Goal: Transaction & Acquisition: Purchase product/service

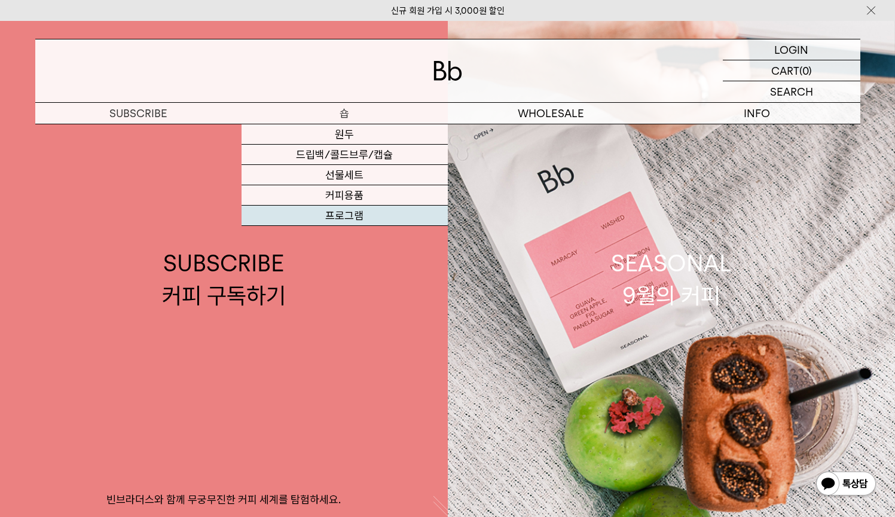
click at [300, 217] on link "프로그램" at bounding box center [344, 216] width 206 height 20
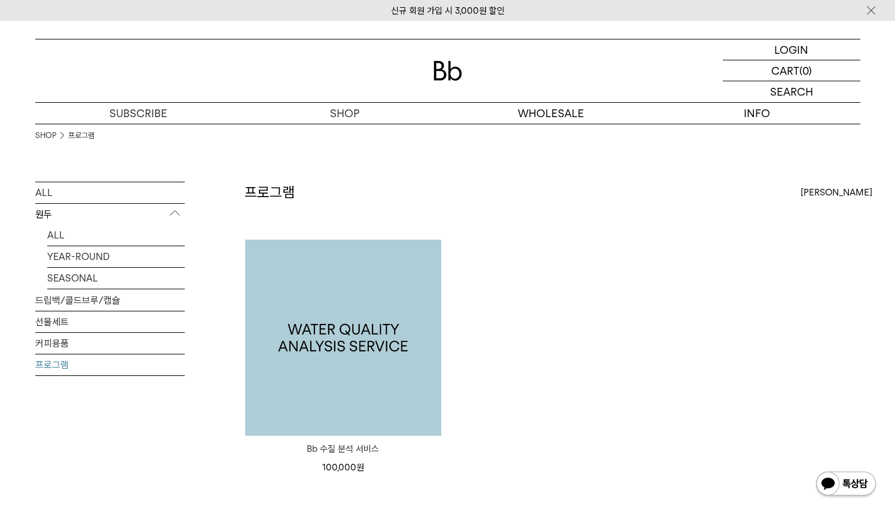
click at [315, 340] on img at bounding box center [343, 338] width 196 height 196
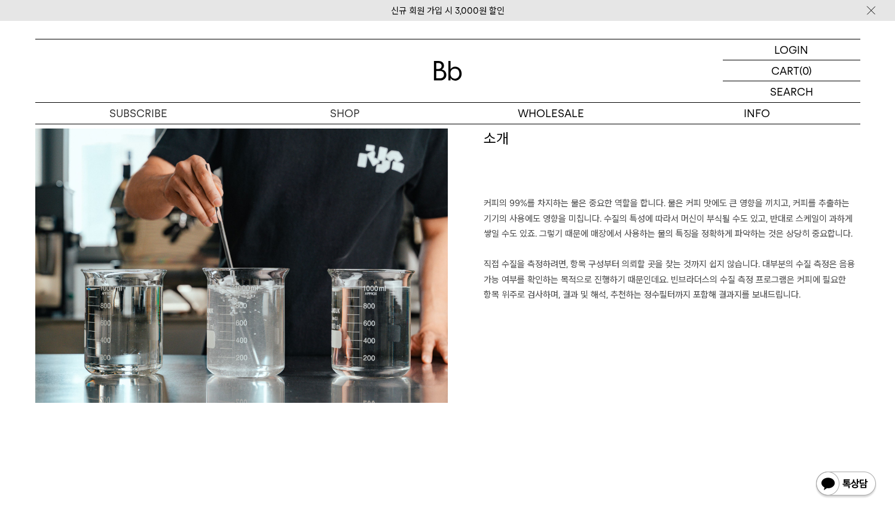
scroll to position [602, 0]
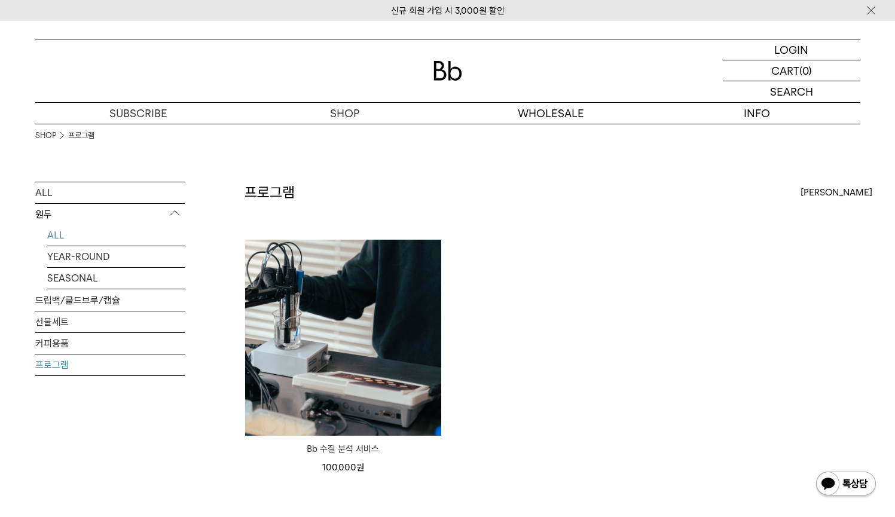
click at [76, 232] on link "ALL" at bounding box center [115, 235] width 137 height 21
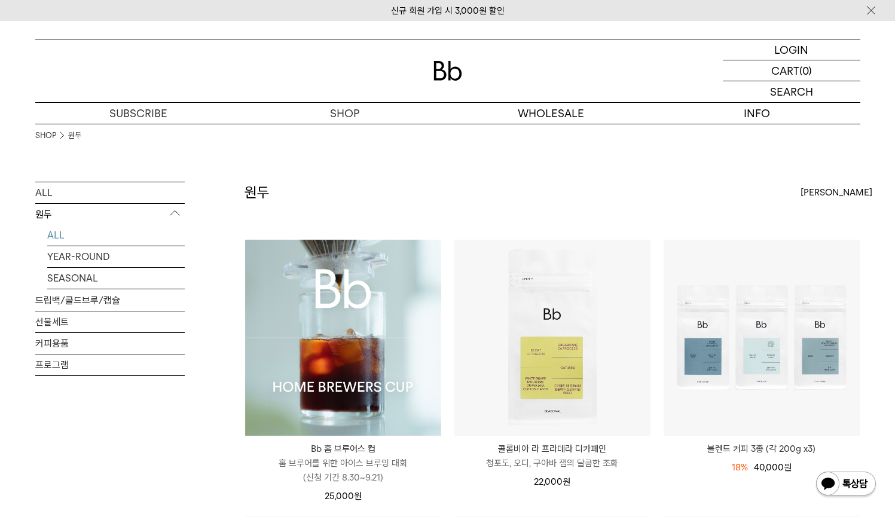
click at [412, 302] on img at bounding box center [343, 338] width 196 height 196
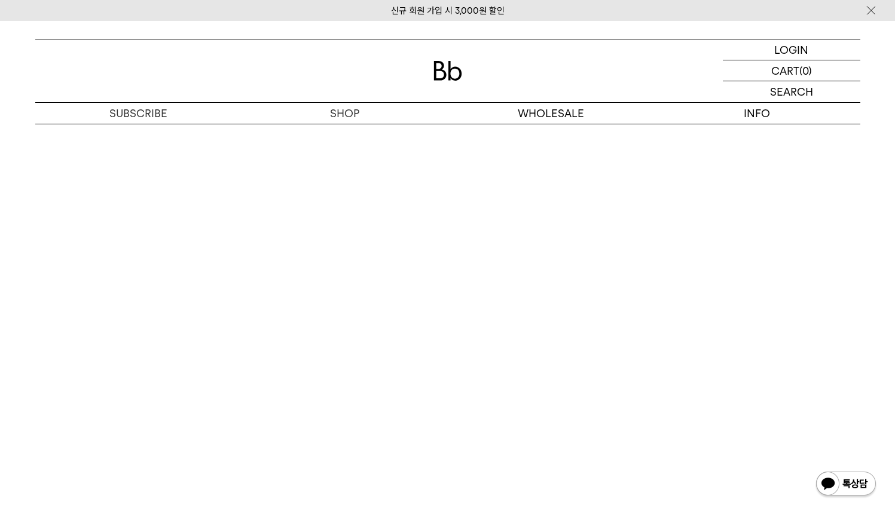
scroll to position [6055, 0]
